Goal: Communication & Community: Answer question/provide support

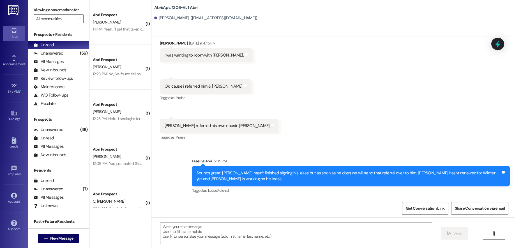
scroll to position [150, 0]
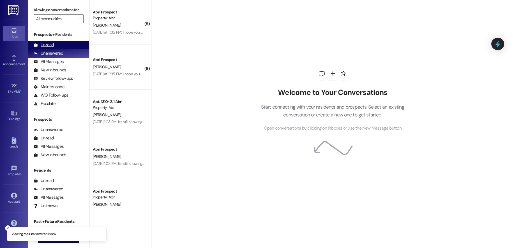
click at [57, 43] on div "Unread (0)" at bounding box center [58, 45] width 61 height 8
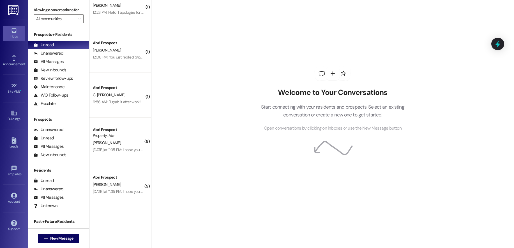
scroll to position [464, 0]
click at [42, 243] on button " New Message" at bounding box center [59, 238] width 42 height 9
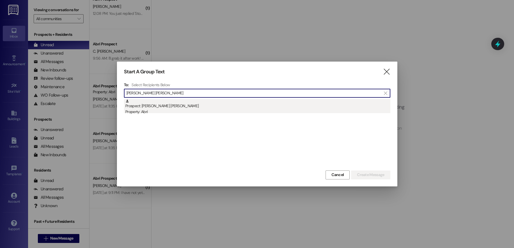
type input "jackson cook"
click at [216, 111] on div "Property: Abri" at bounding box center [257, 112] width 265 height 6
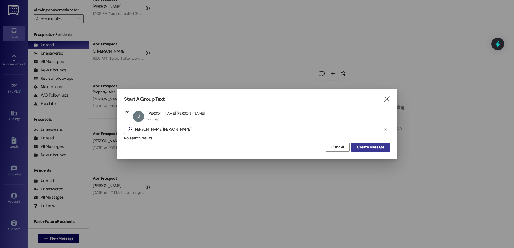
click at [362, 149] on span "Create Message" at bounding box center [370, 147] width 27 height 6
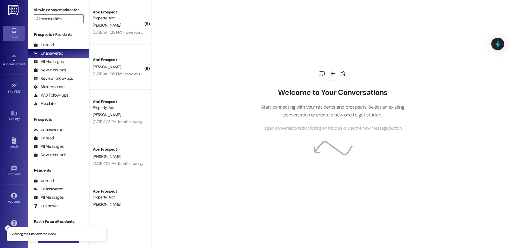
click at [60, 243] on button " New Message" at bounding box center [59, 238] width 42 height 9
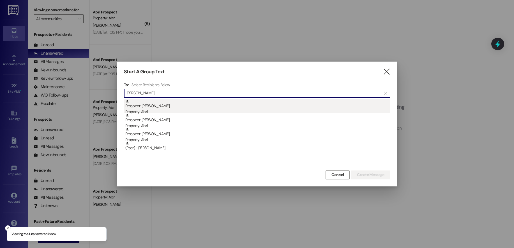
type input "[PERSON_NAME]"
click at [160, 110] on div "Property: Abri" at bounding box center [257, 112] width 265 height 6
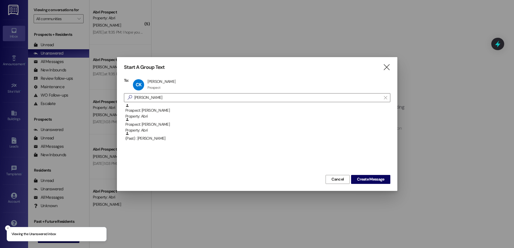
click at [380, 184] on div "Start A Group Text  To: CK [PERSON_NAME] [PERSON_NAME] Prospect Prospect click…" at bounding box center [257, 124] width 280 height 134
click at [378, 180] on span "Create Message" at bounding box center [370, 180] width 27 height 6
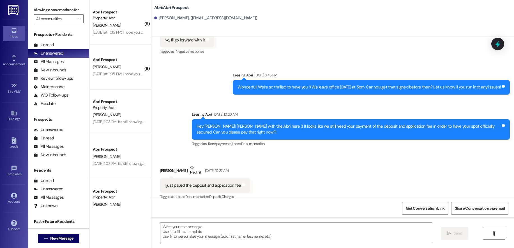
click at [200, 230] on textarea at bounding box center [295, 233] width 271 height 21
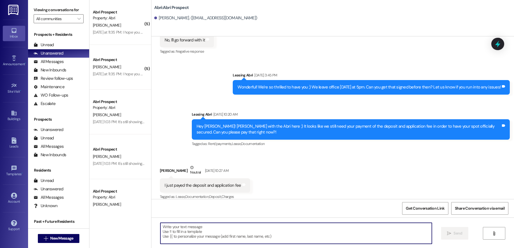
scroll to position [778, 0]
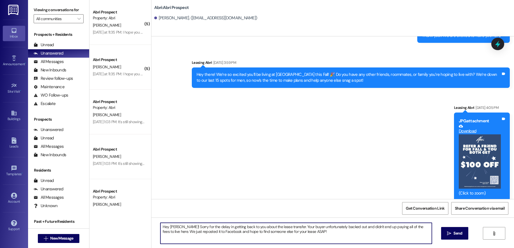
type textarea "Hey Chet! Sorry for the delay in getting back to you about the lease transfer. …"
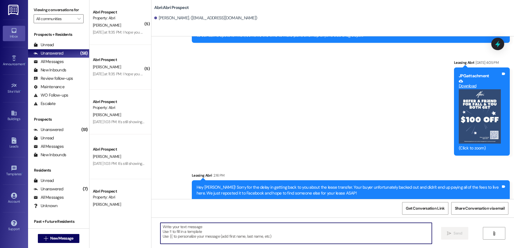
scroll to position [280, 0]
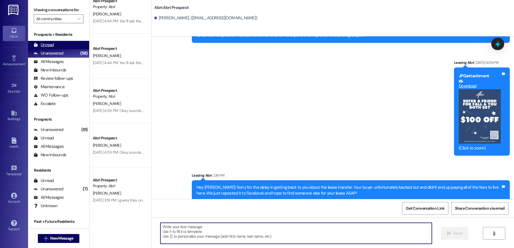
click at [54, 45] on div "Unread (0)" at bounding box center [58, 45] width 61 height 8
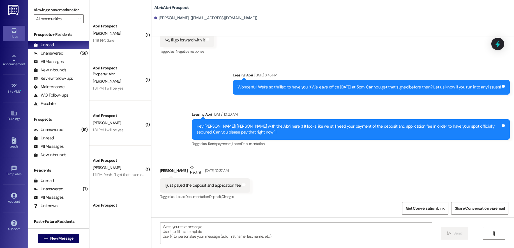
scroll to position [689, 0]
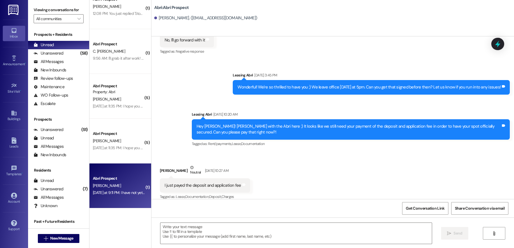
click at [121, 188] on div "E. Boldt" at bounding box center [118, 186] width 53 height 7
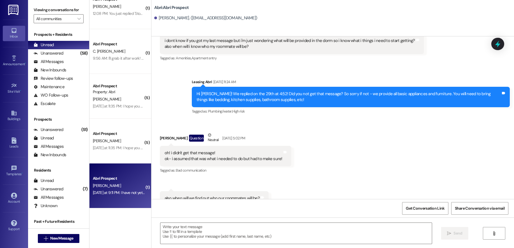
scroll to position [1038, 0]
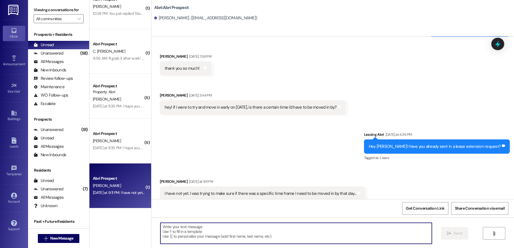
click at [226, 225] on textarea at bounding box center [295, 233] width 271 height 21
type textarea "W"
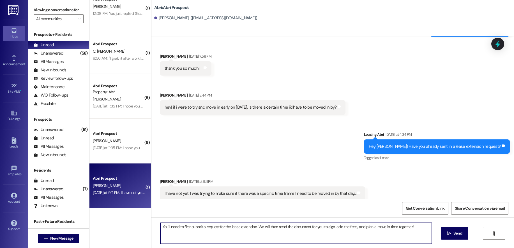
type textarea "You'll need to first submit a request for the lease extension. We will then sen…"
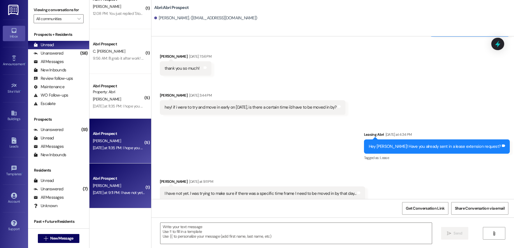
click at [128, 143] on div "J. brunson" at bounding box center [118, 141] width 53 height 7
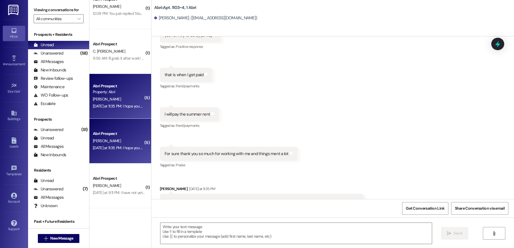
scroll to position [28516, 0]
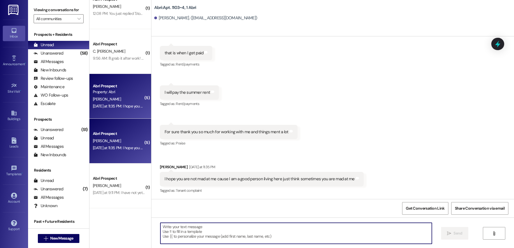
click at [279, 232] on textarea at bounding box center [295, 233] width 271 height 21
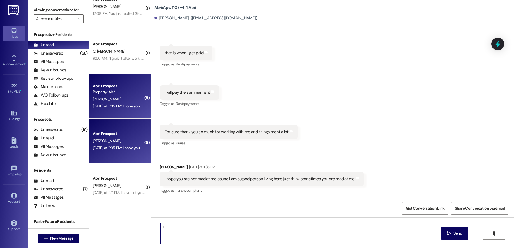
type textarea "I"
type textarea "That works great. Thanks so much Jaden!"
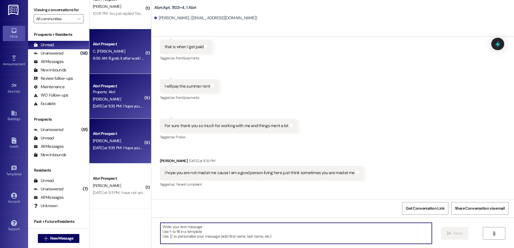
click at [111, 55] on div "C. Nkemdirim Okere" at bounding box center [118, 51] width 53 height 7
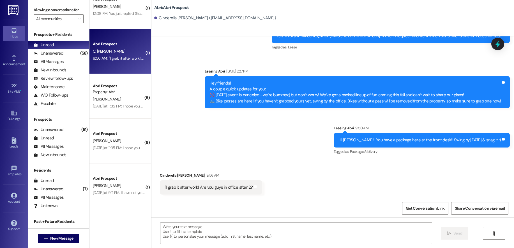
scroll to position [2383, 0]
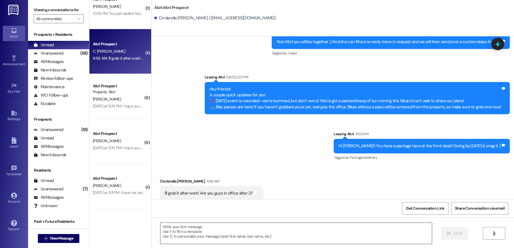
click at [273, 226] on textarea at bounding box center [295, 233] width 271 height 21
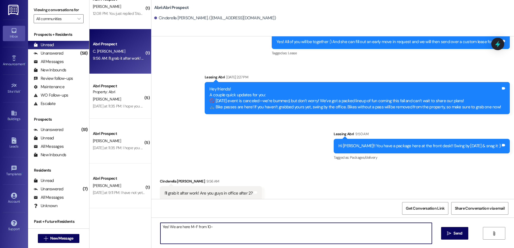
type textarea "Yes! We are here M-F from 10-5"
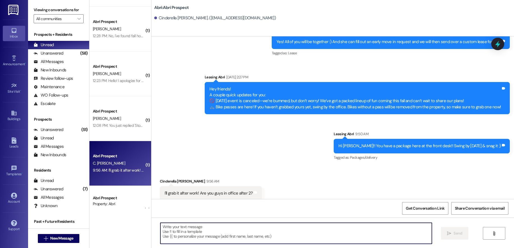
scroll to position [2422, 0]
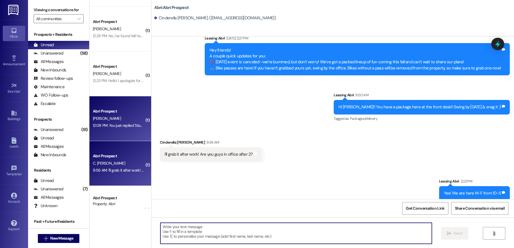
click at [114, 119] on div "T. Crawford" at bounding box center [118, 118] width 53 height 7
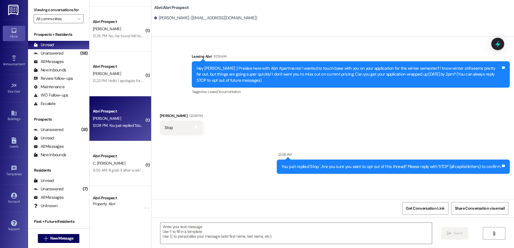
scroll to position [0, 0]
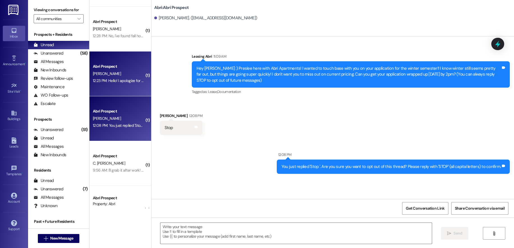
click at [101, 77] on div "12:23 PM: Hello! I apologize for not answering, I am currently working. Thank y…" at bounding box center [118, 80] width 53 height 7
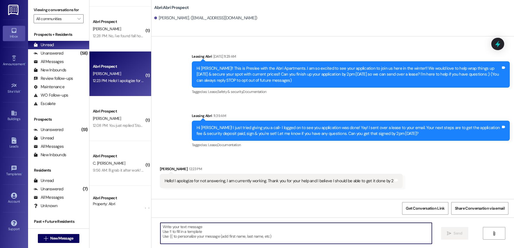
click at [245, 229] on textarea at bounding box center [295, 233] width 271 height 21
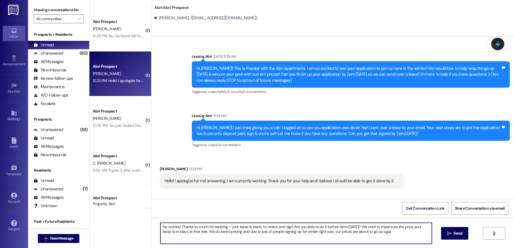
type textarea "No worries! Thanks so much for replying - your lease is ready to review and sig…"
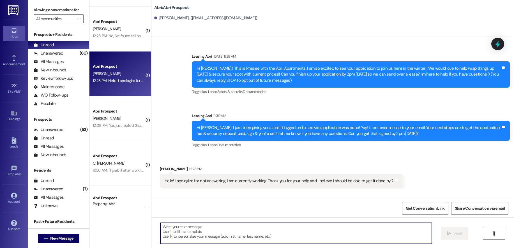
click at [306, 228] on textarea at bounding box center [295, 233] width 271 height 21
paste textarea "No problem, thanks for getting back to us! Your lease is ready to review and si…"
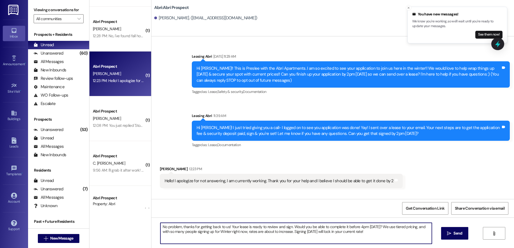
type textarea "No problem, thanks for getting back to us! Your lease is ready to review and si…"
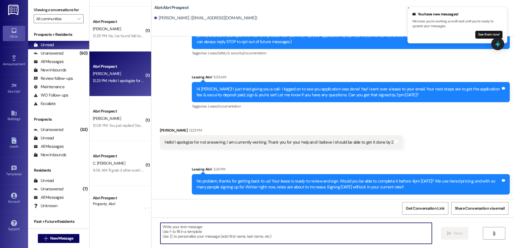
scroll to position [493, 0]
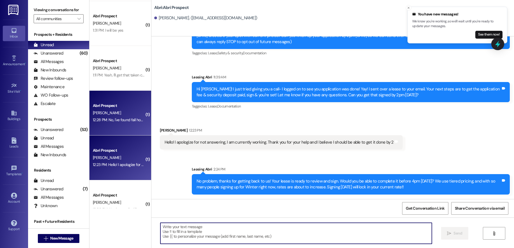
click at [124, 108] on div "Abri Prospect" at bounding box center [119, 106] width 52 height 6
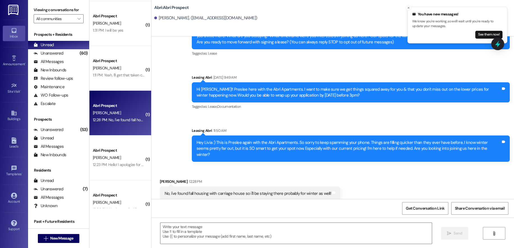
scroll to position [39, 0]
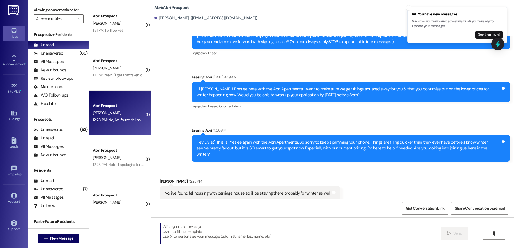
click at [300, 232] on textarea at bounding box center [295, 233] width 271 height 21
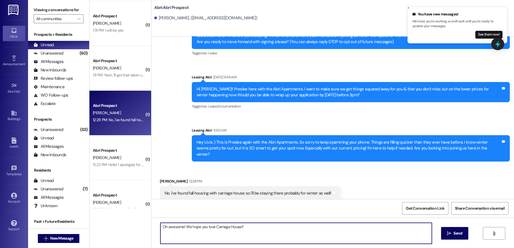
type textarea "Oh awesome! We hope you love Carriage House!!!"
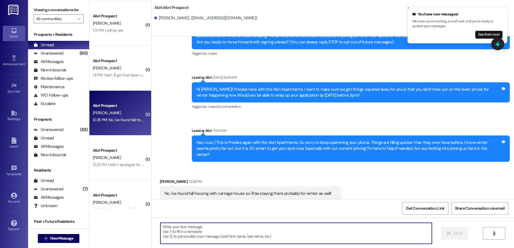
scroll to position [78, 0]
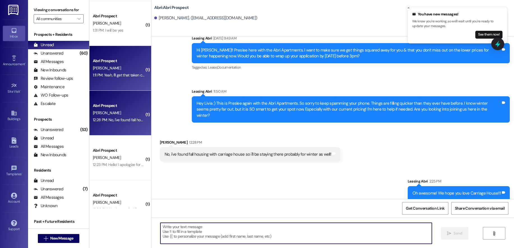
click at [115, 74] on div "1:11 PM: Yeah, I'll get that taken care of right now 1:11 PM: Yeah, I'll get th…" at bounding box center [130, 75] width 75 height 5
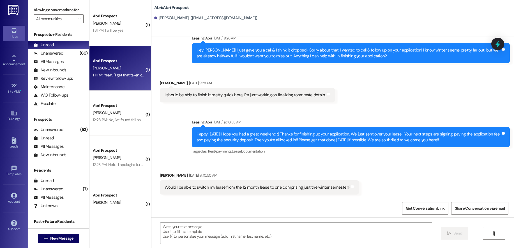
scroll to position [366, 0]
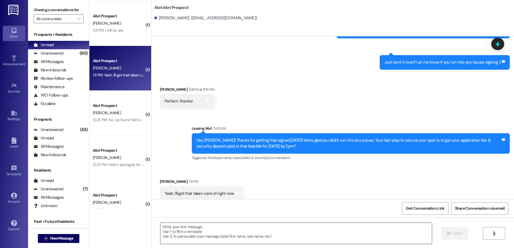
click at [223, 232] on textarea at bounding box center [295, 233] width 271 height 21
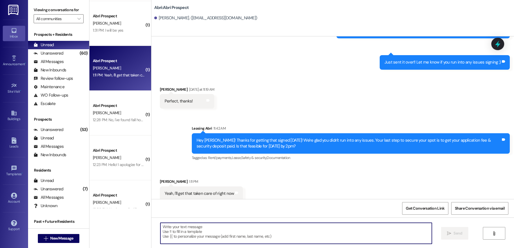
click at [231, 234] on textarea at bounding box center [295, 233] width 271 height 21
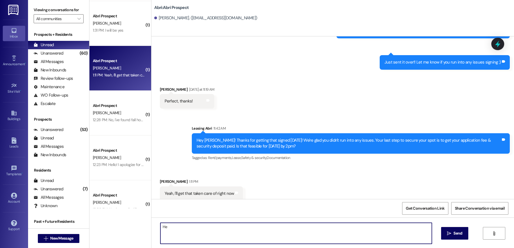
type textarea "H"
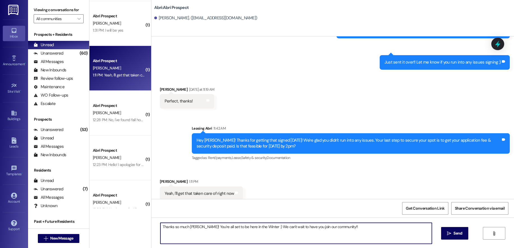
type textarea "Thanks so much Adam! You're all set to be here in the Winter :) We can't wait t…"
click at [445, 226] on div "Thanks so much Adam! You're all set to be here in the Winter :) We can't wait t…" at bounding box center [332, 239] width 363 height 42
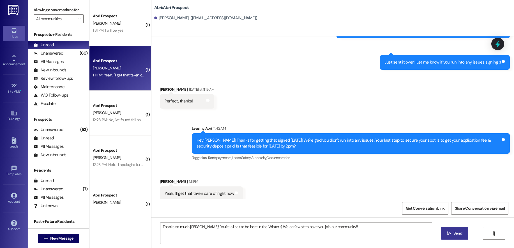
click at [446, 231] on span " Send" at bounding box center [455, 234] width 18 height 6
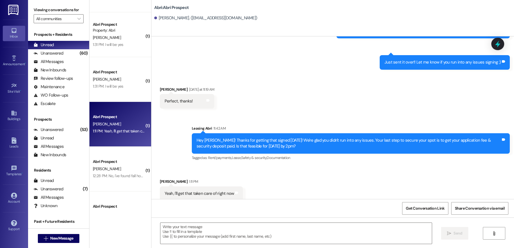
scroll to position [405, 0]
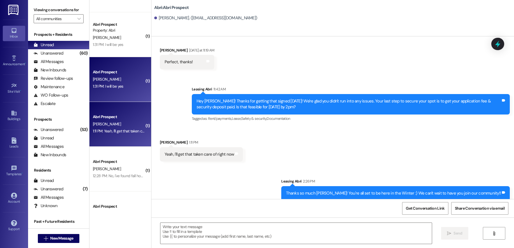
click at [103, 82] on div "L. Jamison" at bounding box center [118, 79] width 53 height 7
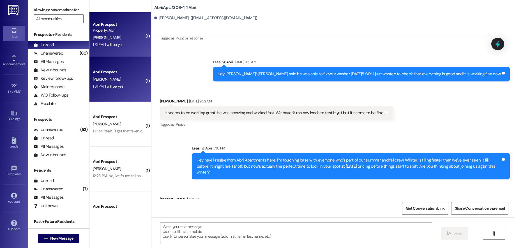
scroll to position [8844, 0]
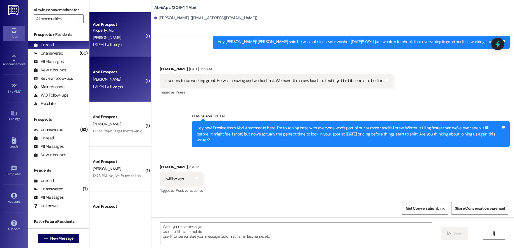
click at [259, 223] on div at bounding box center [296, 234] width 272 height 22
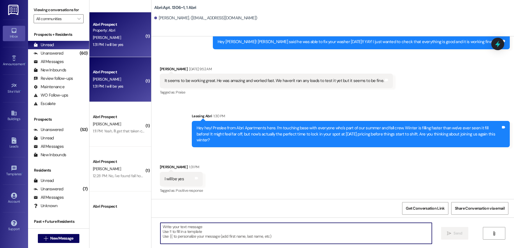
click at [264, 232] on textarea at bounding box center [295, 233] width 271 height 21
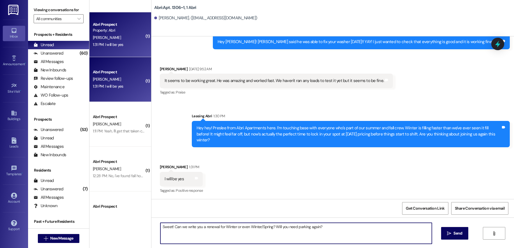
type textarea "Sweet! Can we write you a renewal for Winter or even Winter/Spring? Will you ne…"
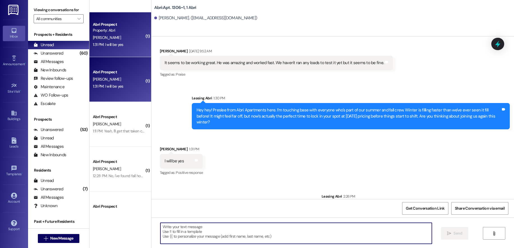
scroll to position [352, 0]
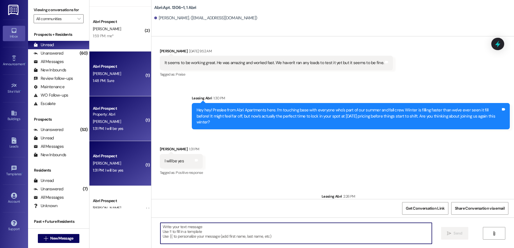
click at [123, 75] on div "R. King" at bounding box center [118, 73] width 53 height 7
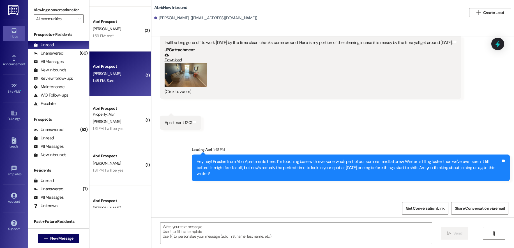
scroll to position [329, 0]
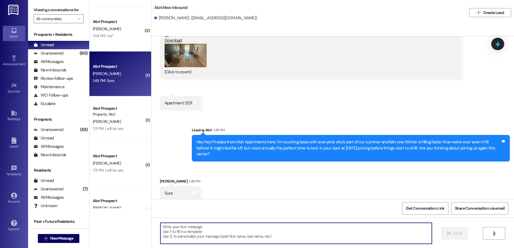
click at [252, 233] on textarea at bounding box center [295, 233] width 271 height 21
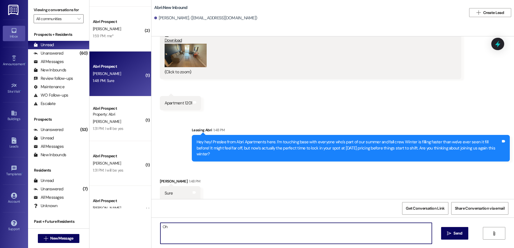
type textarea "O"
type textarea "Awesome! Would you like a Winter or Winter/Spring renewal? And do you also need…"
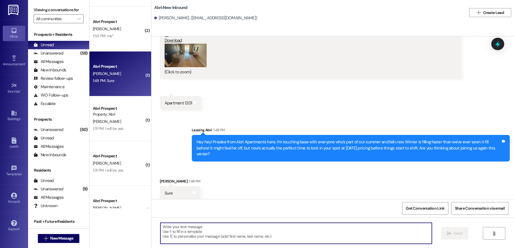
scroll to position [368, 0]
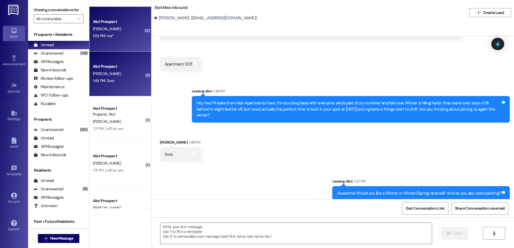
click at [129, 38] on div "1:59 PM: me* 1:59 PM: me*" at bounding box center [118, 36] width 53 height 7
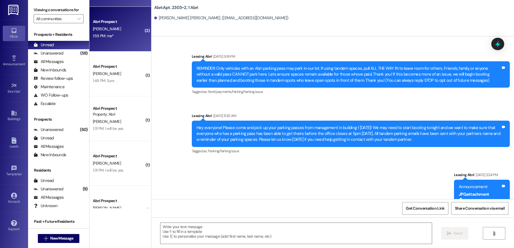
scroll to position [5899, 0]
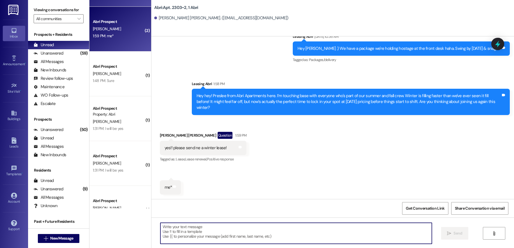
click at [269, 229] on textarea at bounding box center [295, 233] width 271 height 21
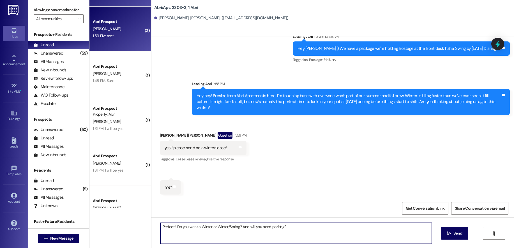
type textarea "Perfect!! Do you want a Winter or Winter/Spring? And will you need parking?"
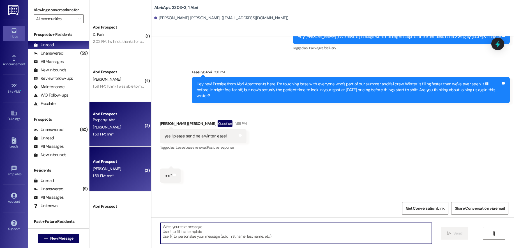
scroll to position [5938, 0]
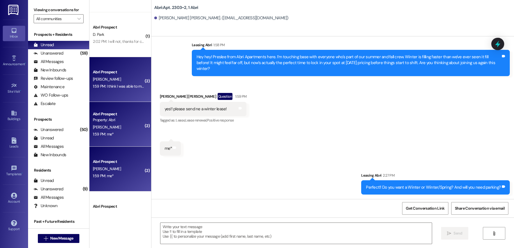
click at [116, 70] on div "Abri Prospect" at bounding box center [119, 72] width 52 height 6
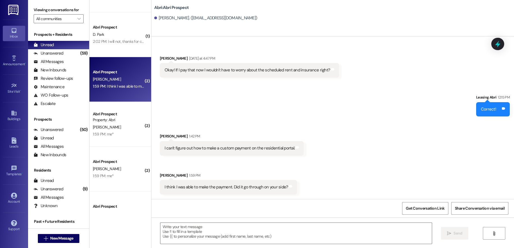
scroll to position [2207, 0]
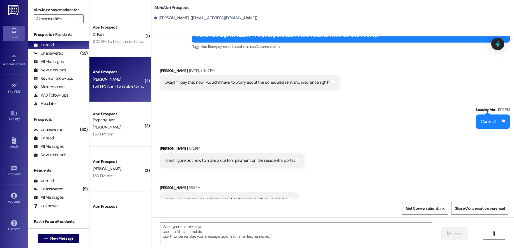
click at [284, 233] on textarea at bounding box center [295, 233] width 271 height 21
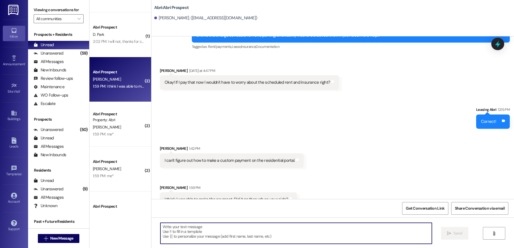
click at [267, 230] on textarea at bounding box center [295, 233] width 271 height 21
type textarea "W"
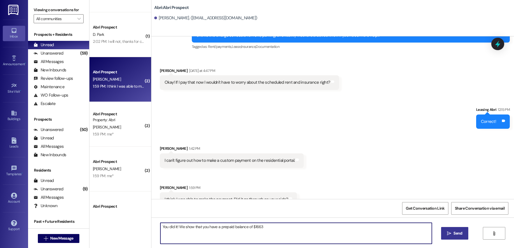
type textarea "You did it! We show that you have a prepaid balance of $1663"
click at [457, 238] on button " Send" at bounding box center [454, 233] width 27 height 13
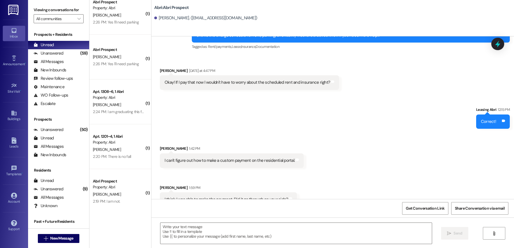
scroll to position [285, 0]
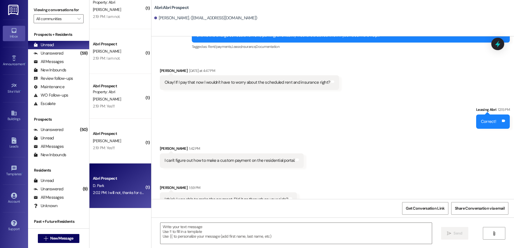
click at [125, 188] on div "D. Park" at bounding box center [118, 186] width 53 height 7
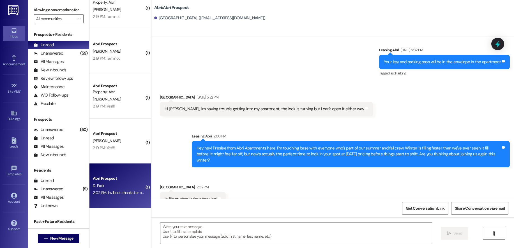
click at [224, 229] on textarea at bounding box center [295, 233] width 271 height 21
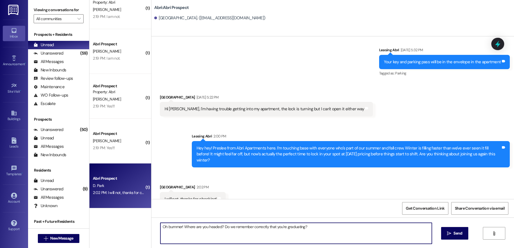
type textarea "Oh bummer! Where are you headed? Do we remember correctly that you're graduatin…"
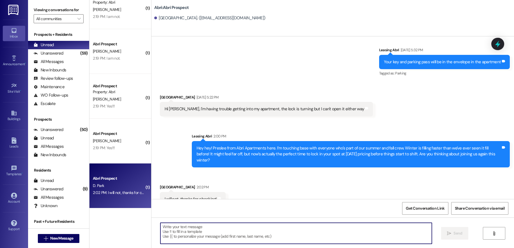
scroll to position [1198, 0]
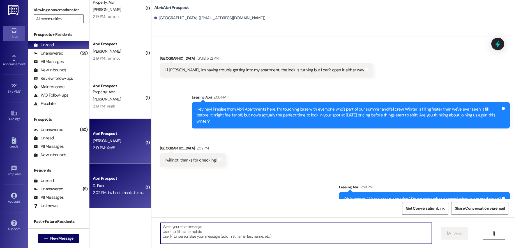
click at [117, 148] on div "2:19 PM: Yes!!! 2:19 PM: Yes!!!" at bounding box center [118, 148] width 53 height 7
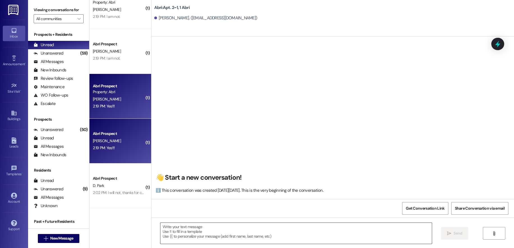
click at [207, 234] on textarea at bounding box center [295, 233] width 271 height 21
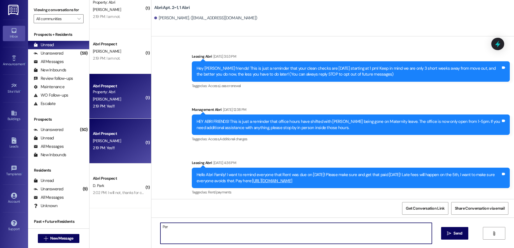
scroll to position [27181, 0]
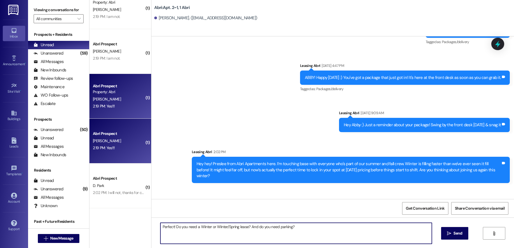
type textarea "Perfect! Do you need a Winter or Winter/Spring lease? And do you need parking?"
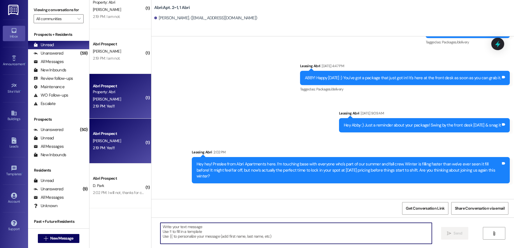
scroll to position [27220, 0]
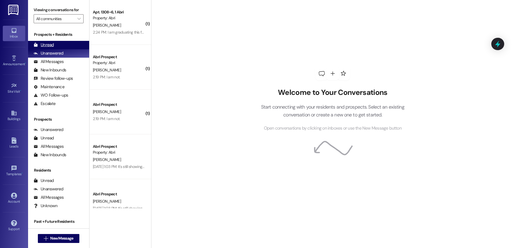
click at [55, 44] on div "Unread (0)" at bounding box center [58, 45] width 61 height 8
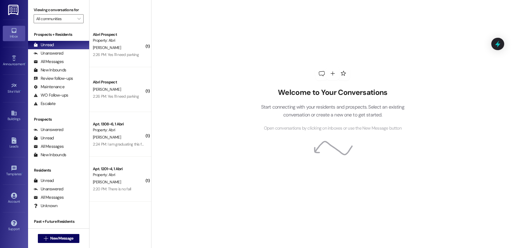
scroll to position [195, 0]
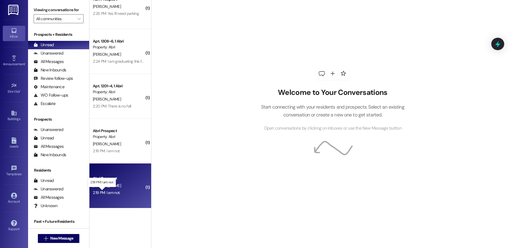
click at [109, 193] on div "2:19 PM: I am not. 2:19 PM: I am not." at bounding box center [106, 192] width 27 height 5
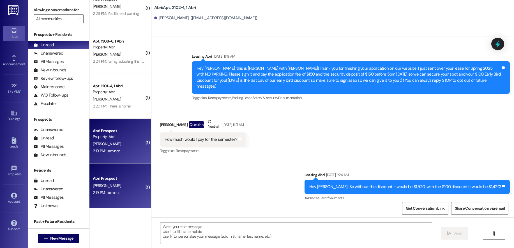
scroll to position [11086, 0]
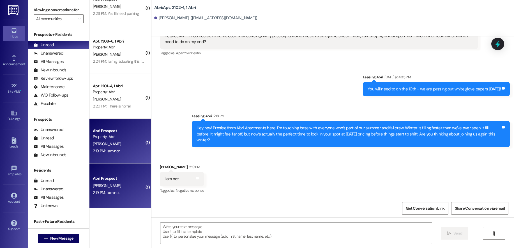
click at [217, 234] on textarea at bounding box center [295, 233] width 271 height 21
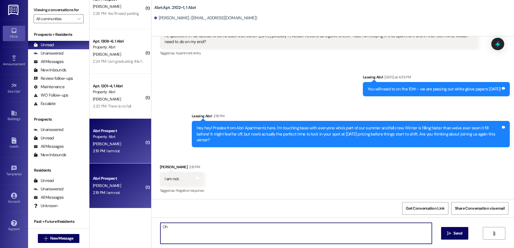
type textarea "O"
type textarea "Oh that's right - you're leaving on a mission! Have you submitted your papers y…"
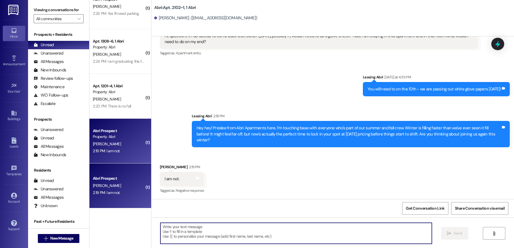
scroll to position [11125, 0]
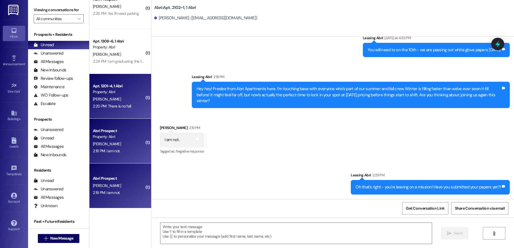
click at [125, 100] on div "[PERSON_NAME]" at bounding box center [118, 99] width 53 height 7
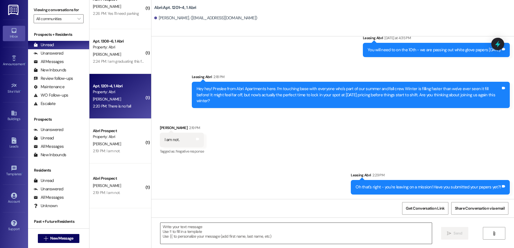
click at [216, 233] on textarea at bounding box center [295, 233] width 271 height 21
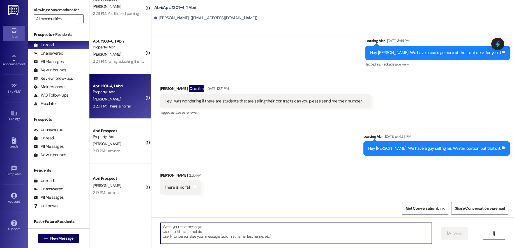
scroll to position [7487, 0]
click at [334, 232] on textarea at bounding box center [295, 233] width 271 height 21
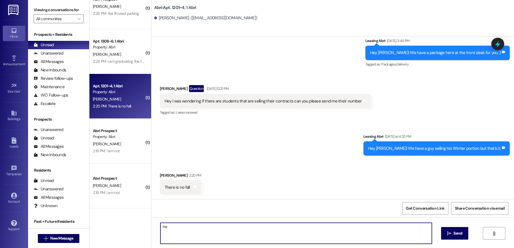
type textarea "H"
type textarea "The old buyer actually backed out. Would you want to buy the last townhouse spo…"
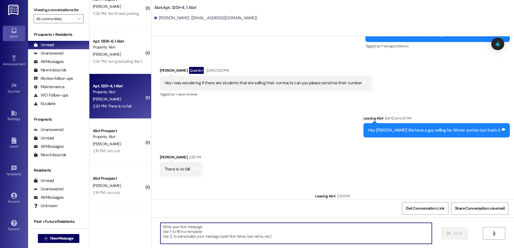
scroll to position [7526, 0]
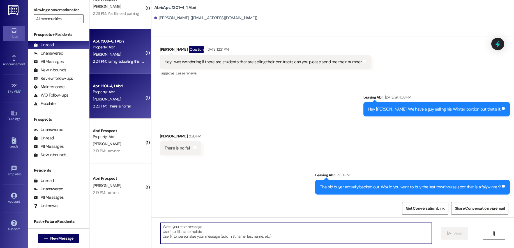
click at [119, 50] on div "Property: Abri" at bounding box center [119, 47] width 52 height 6
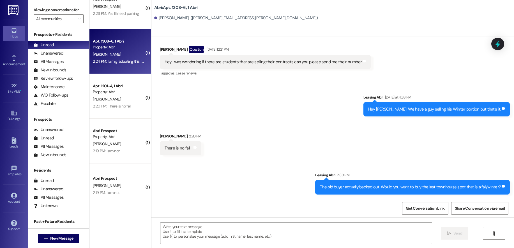
click at [205, 233] on textarea at bounding box center [295, 233] width 271 height 21
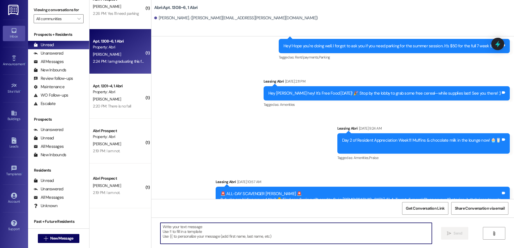
scroll to position [9817, 0]
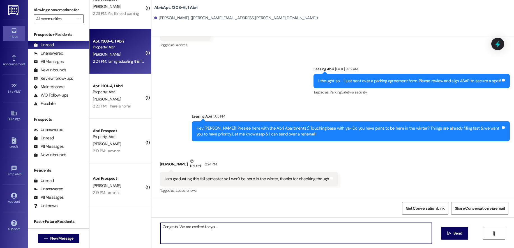
type textarea "Congrats! We are excited for you"
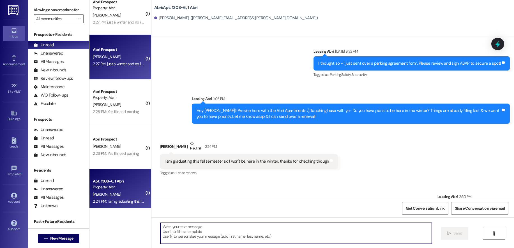
scroll to position [0, 0]
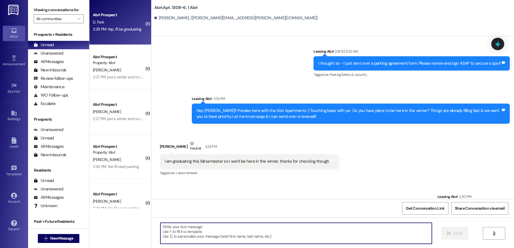
click at [121, 28] on div "2:28 PM: Yep, I'll be graduating 2:28 PM: Yep, I'll be graduating" at bounding box center [117, 29] width 49 height 5
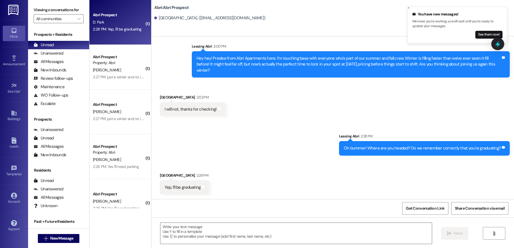
scroll to position [1237, 0]
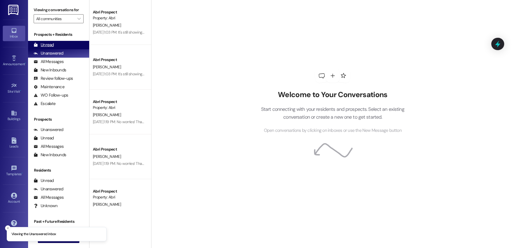
click at [38, 46] on div "Unread" at bounding box center [44, 45] width 20 height 6
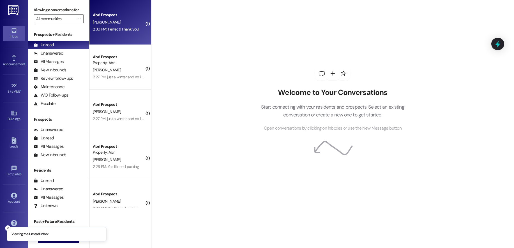
click at [112, 25] on div "[PERSON_NAME]" at bounding box center [118, 22] width 53 height 7
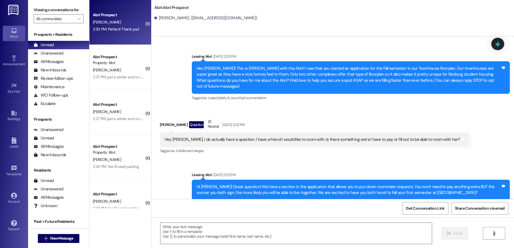
scroll to position [2293, 0]
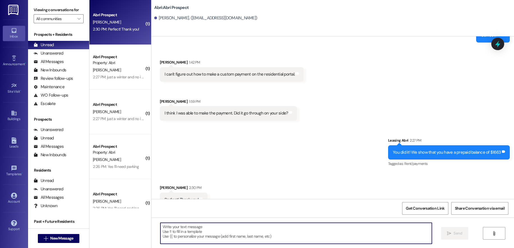
click at [240, 240] on textarea at bounding box center [295, 233] width 271 height 21
click at [245, 235] on textarea at bounding box center [295, 233] width 271 height 21
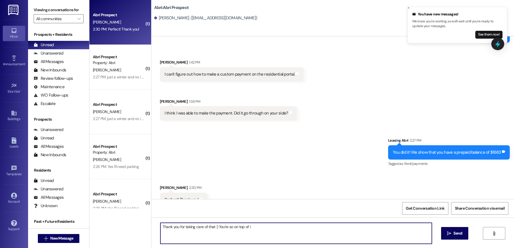
type textarea "Thank you for taking care of that :) You're so on top of it"
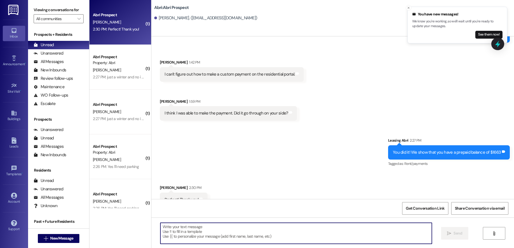
scroll to position [2333, 0]
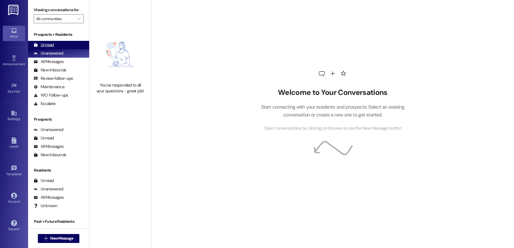
click at [59, 44] on div "Unread (0)" at bounding box center [58, 45] width 61 height 8
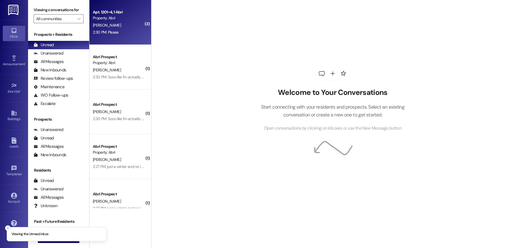
click at [120, 22] on div "[PERSON_NAME]" at bounding box center [118, 25] width 53 height 7
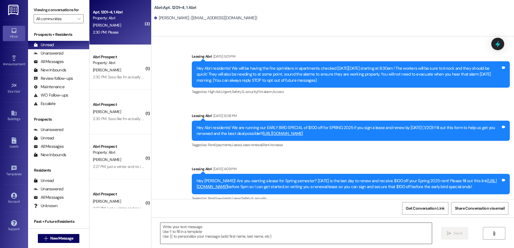
scroll to position [7645, 0]
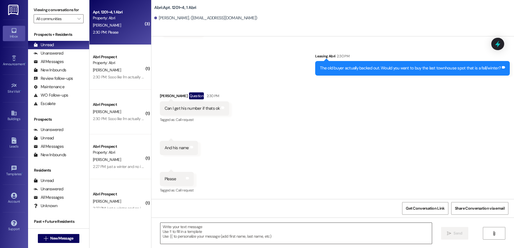
click at [263, 234] on textarea at bounding box center [295, 233] width 271 height 21
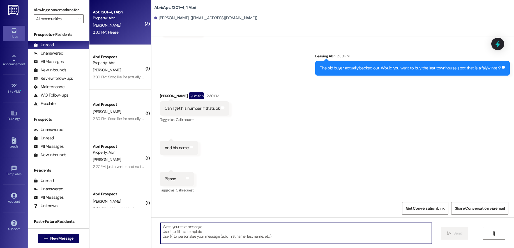
click at [267, 228] on textarea at bounding box center [295, 233] width 271 height 21
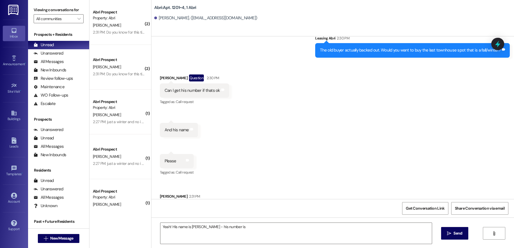
scroll to position [7645, 0]
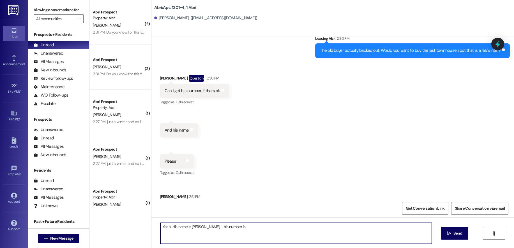
click at [265, 228] on textarea "Yeah! His name is Chet Kerr - his number is" at bounding box center [295, 233] width 271 height 21
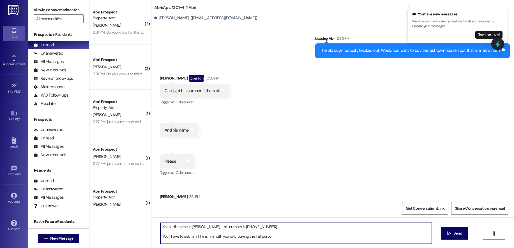
type textarea "Yeah! His name is Chet Kerr - his number is 3462367931 You'll have to ask him i…"
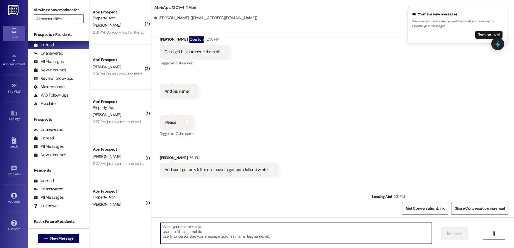
scroll to position [7735, 0]
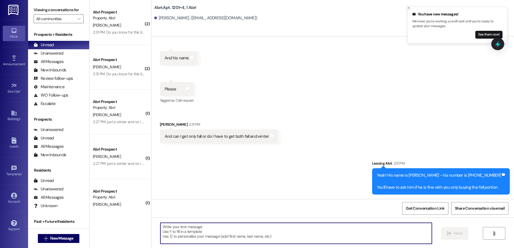
click at [409, 8] on line "Close toast" at bounding box center [409, 8] width 2 height 2
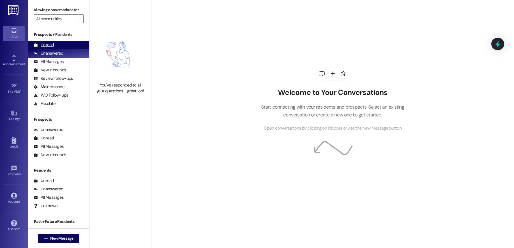
click at [54, 44] on div "Unread (0)" at bounding box center [58, 45] width 61 height 8
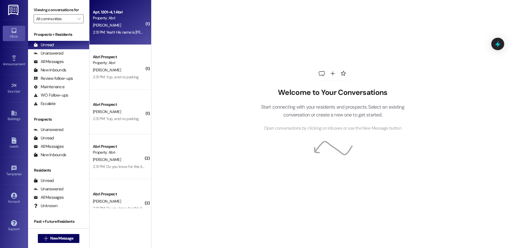
click at [120, 14] on div "Apt. 1201~4, 1 Abri" at bounding box center [119, 12] width 52 height 6
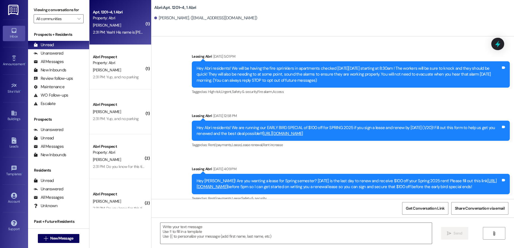
scroll to position [7736, 0]
